Goal: Task Accomplishment & Management: Manage account settings

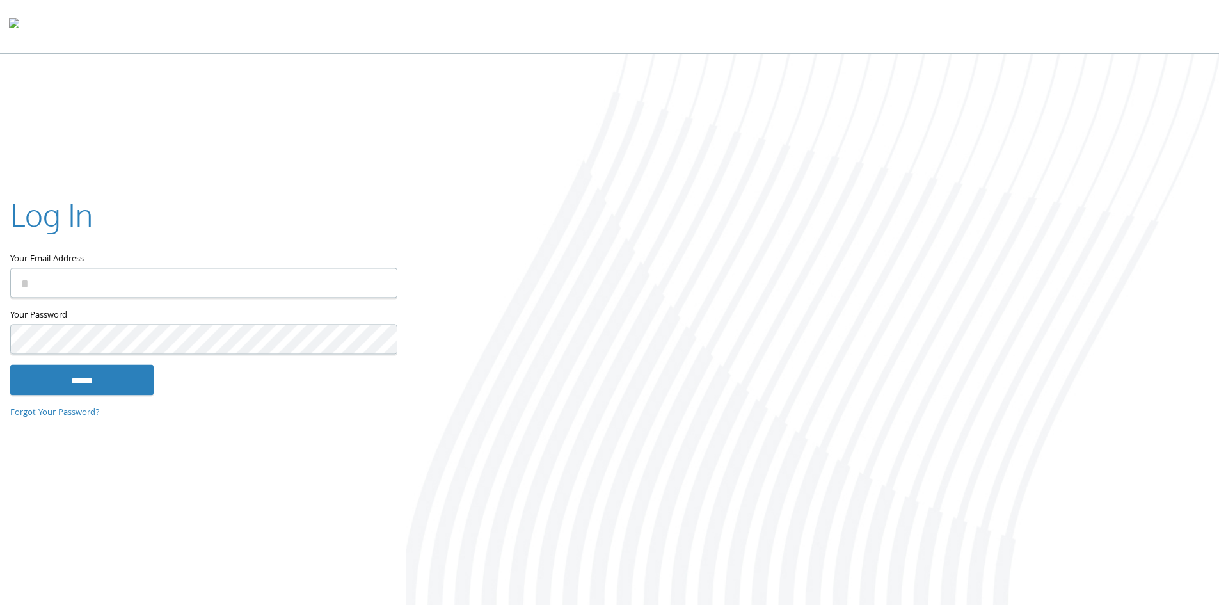
type input "**********"
click at [47, 398] on div "**********" at bounding box center [203, 302] width 406 height 259
click at [60, 386] on input "******" at bounding box center [81, 379] width 143 height 31
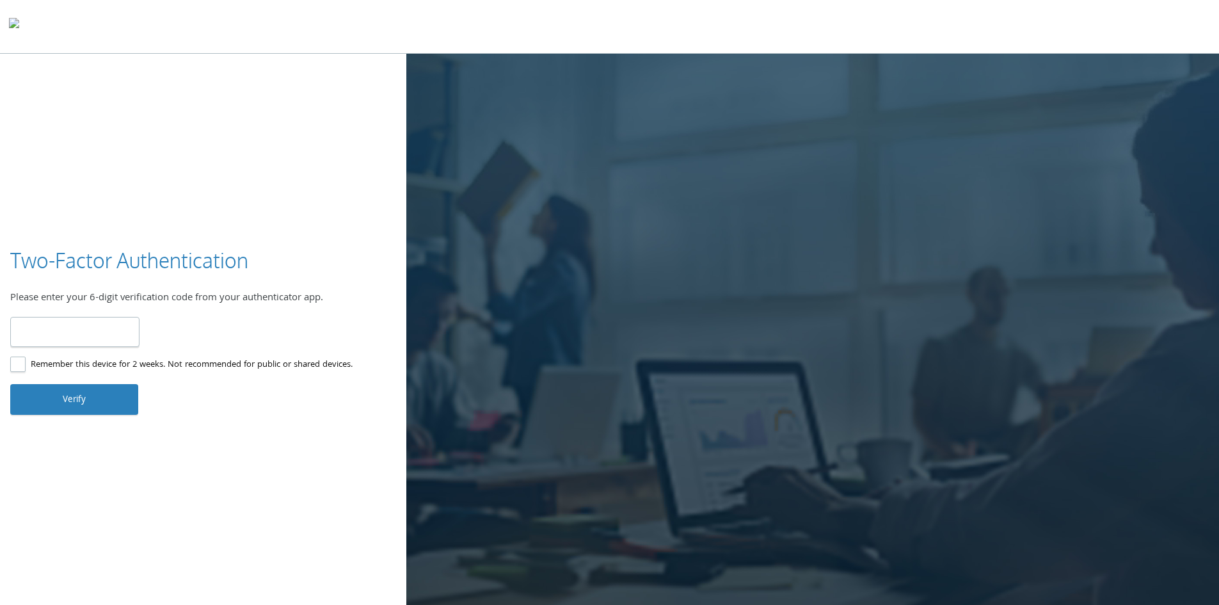
type input "******"
